Goal: Navigation & Orientation: Find specific page/section

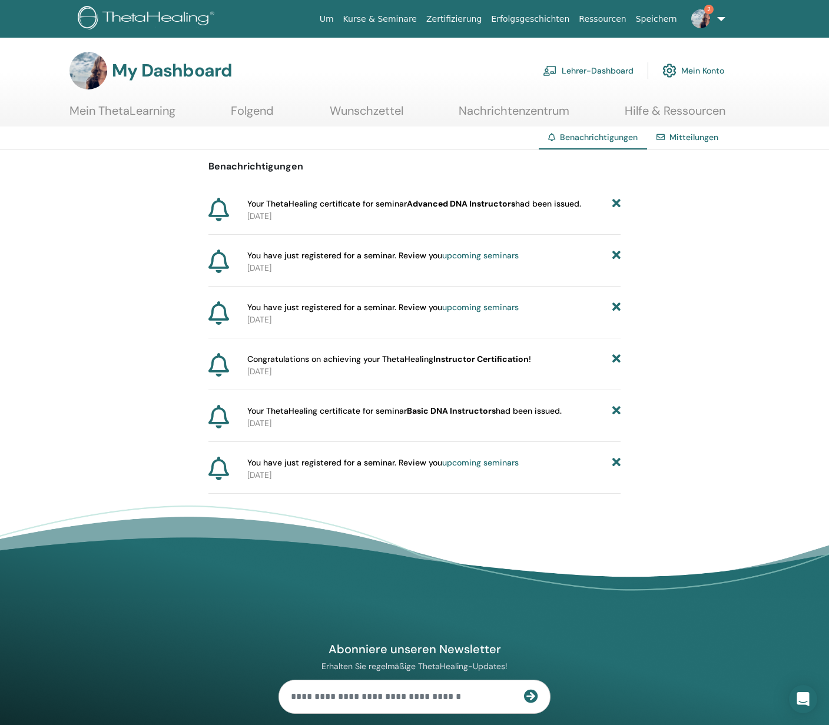
click at [617, 205] on icon at bounding box center [616, 204] width 8 height 12
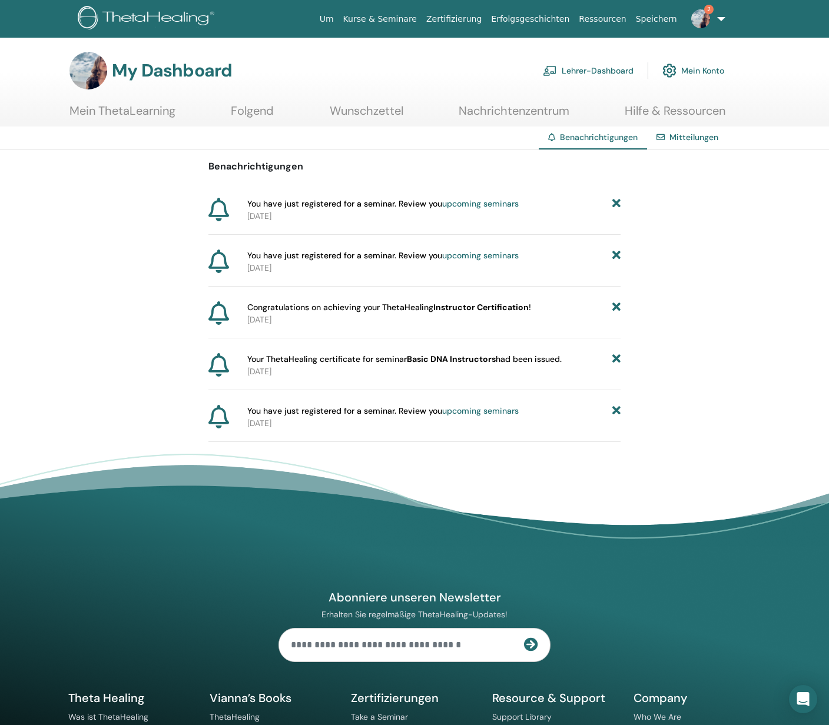
click at [617, 205] on icon at bounding box center [616, 204] width 8 height 12
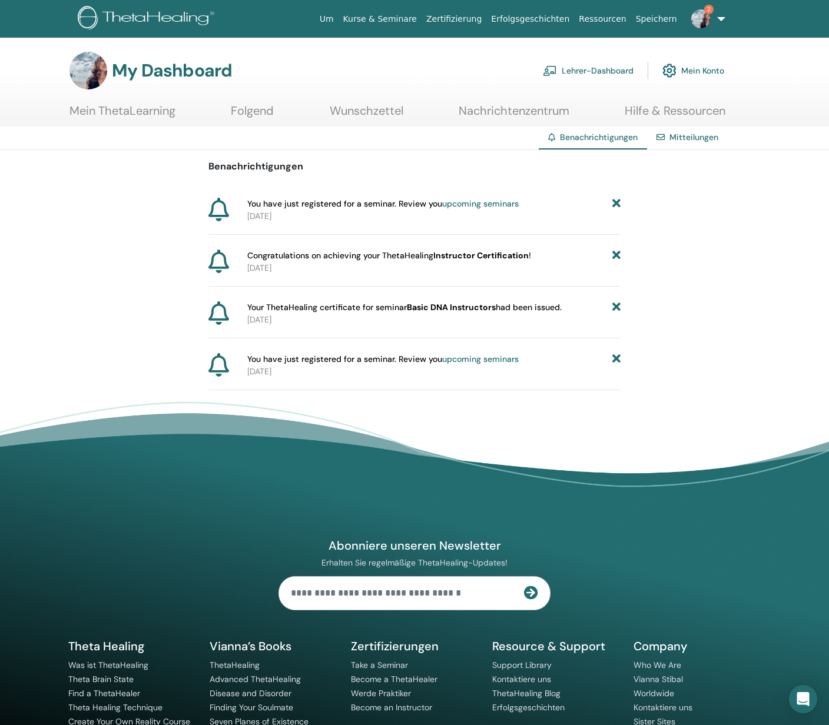
click at [617, 205] on icon at bounding box center [616, 204] width 8 height 12
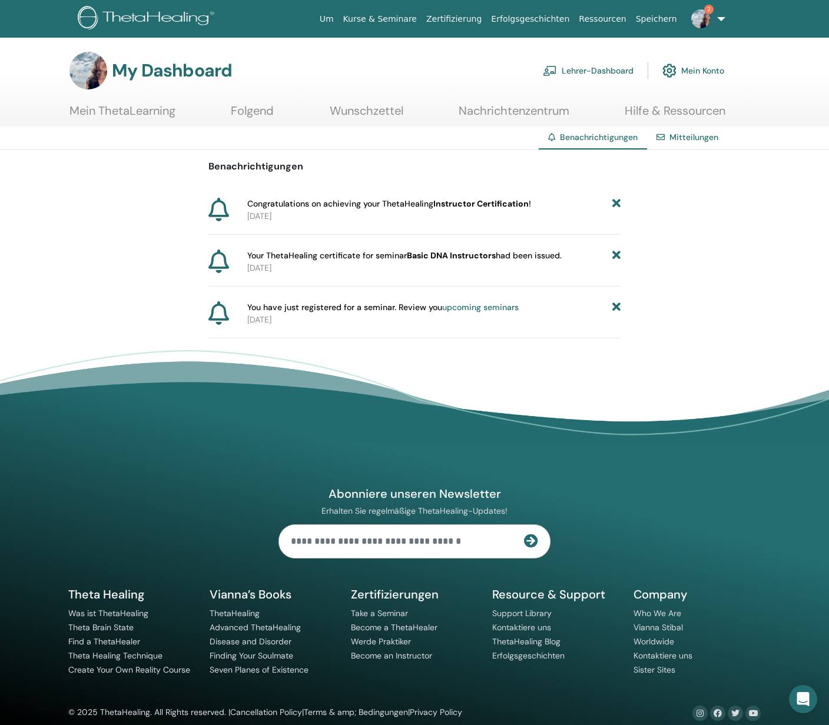
click at [617, 205] on icon at bounding box center [616, 204] width 8 height 12
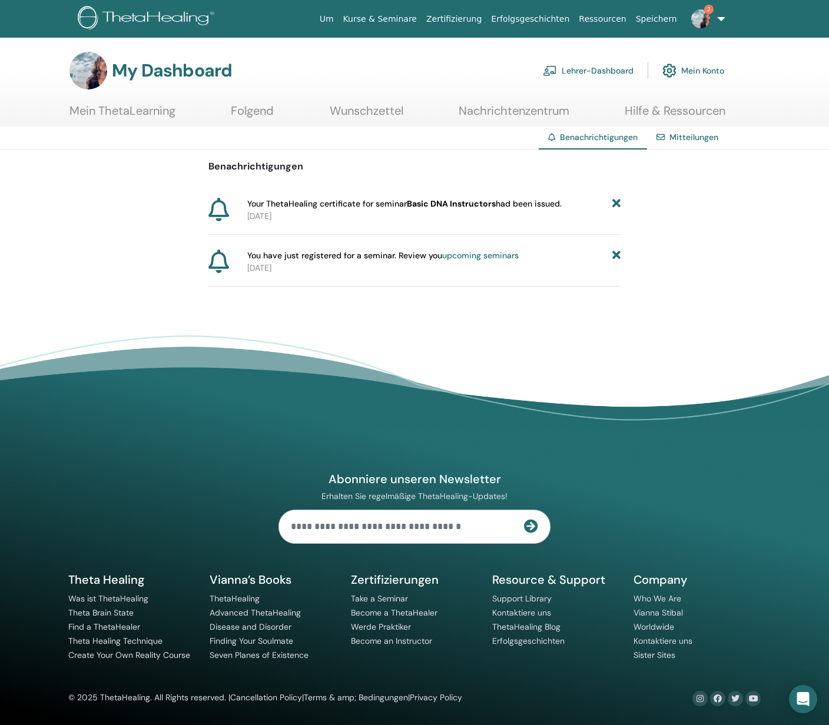
click at [617, 205] on icon at bounding box center [616, 204] width 8 height 12
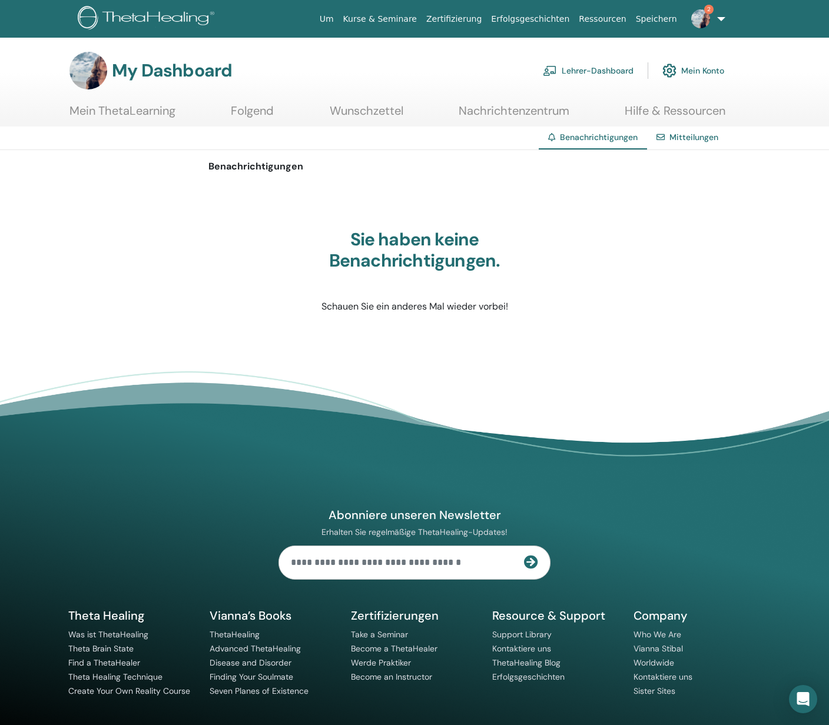
click at [270, 112] on link "Folgend" at bounding box center [252, 115] width 43 height 23
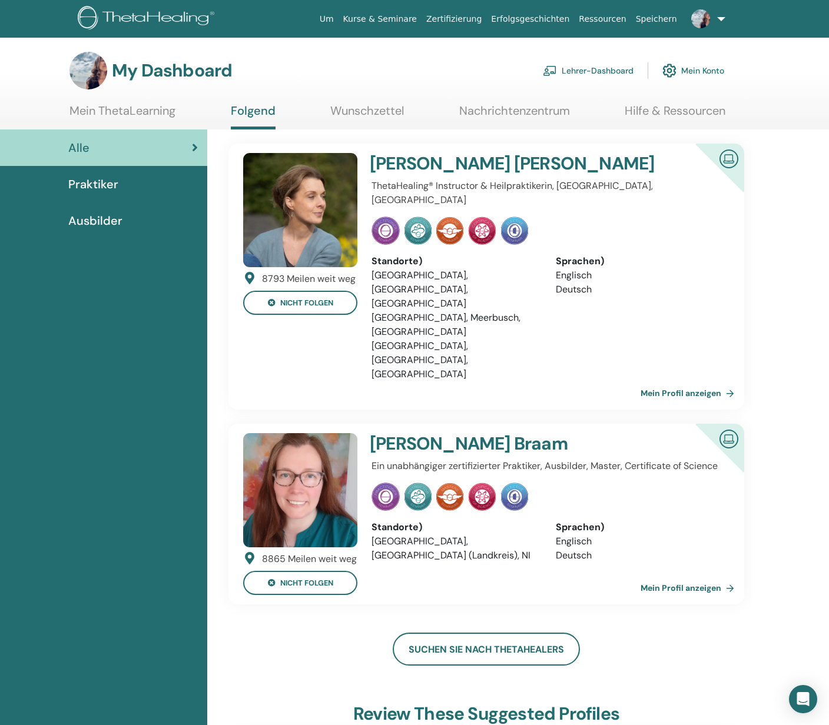
click at [448, 161] on h4 "Sandra Gallagher" at bounding box center [516, 163] width 293 height 21
click at [314, 209] on img at bounding box center [300, 210] width 114 height 114
